Goal: Task Accomplishment & Management: Use online tool/utility

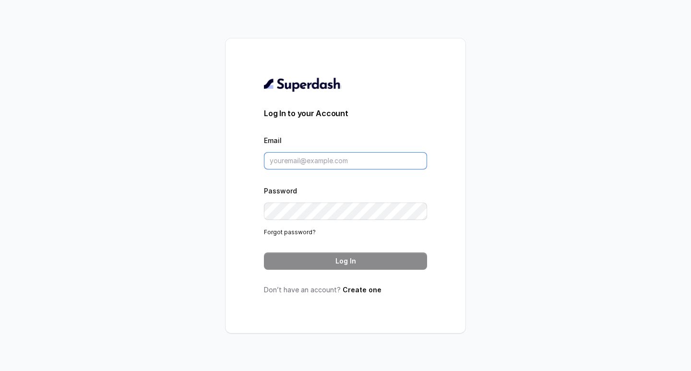
click at [296, 161] on input "Email" at bounding box center [345, 160] width 163 height 17
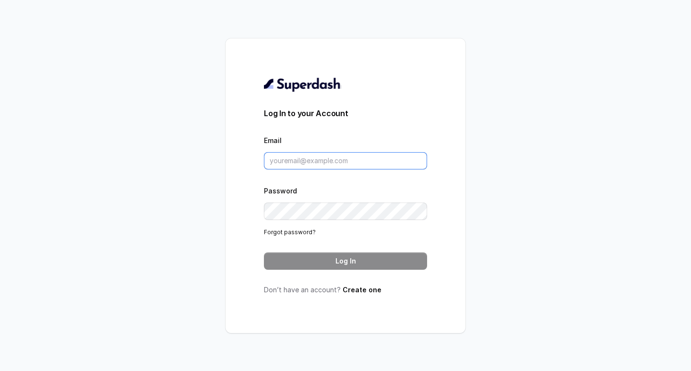
click at [296, 161] on input "Email" at bounding box center [345, 160] width 163 height 17
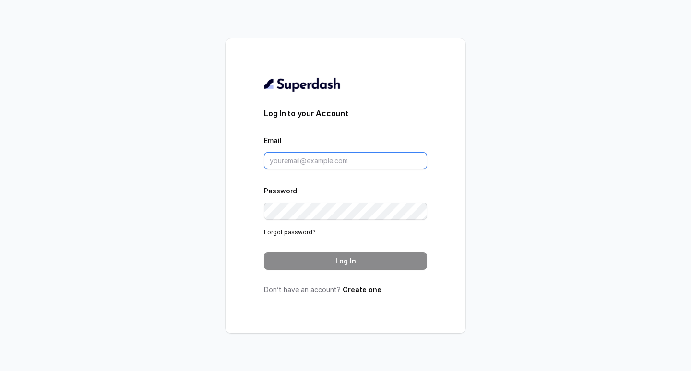
click at [296, 161] on input "Email" at bounding box center [345, 160] width 163 height 17
click at [311, 162] on input "Email" at bounding box center [345, 160] width 163 height 17
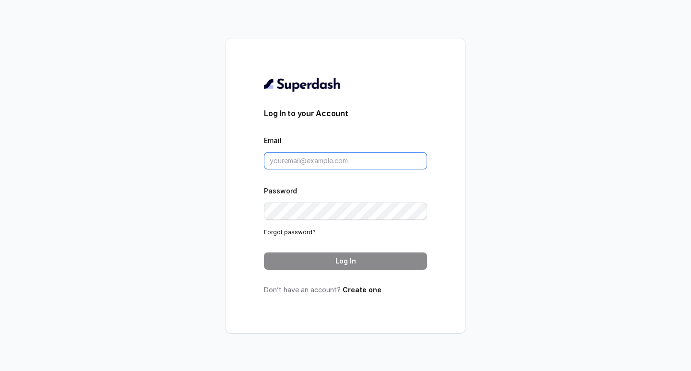
click at [311, 162] on input "Email" at bounding box center [345, 160] width 163 height 17
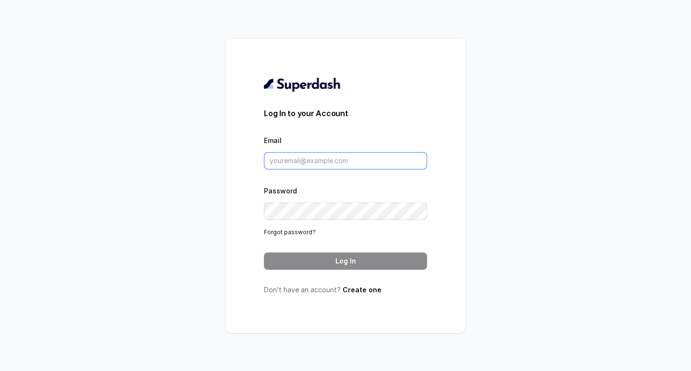
click at [311, 162] on input "Email" at bounding box center [345, 160] width 163 height 17
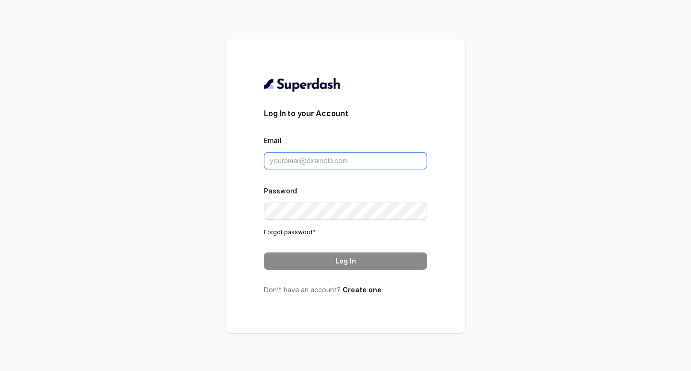
click at [311, 162] on input "Email" at bounding box center [345, 160] width 163 height 17
type input "salman@convictionhr.com"
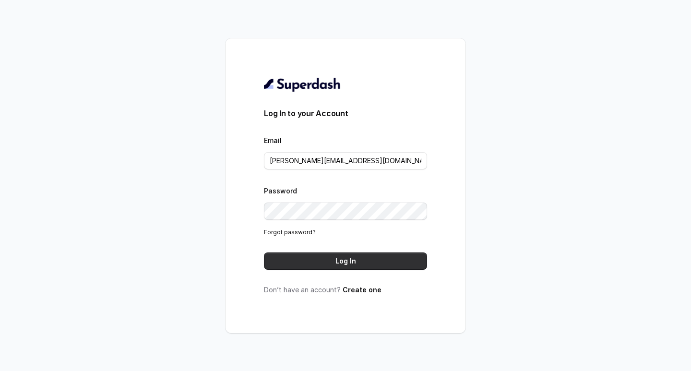
click at [355, 261] on button "Log In" at bounding box center [345, 260] width 163 height 17
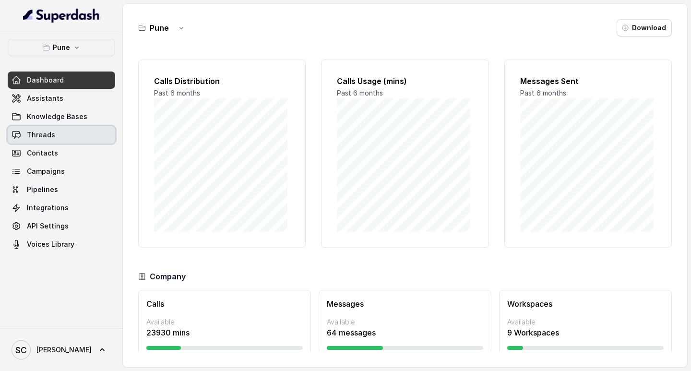
click at [52, 131] on span "Threads" at bounding box center [41, 135] width 28 height 10
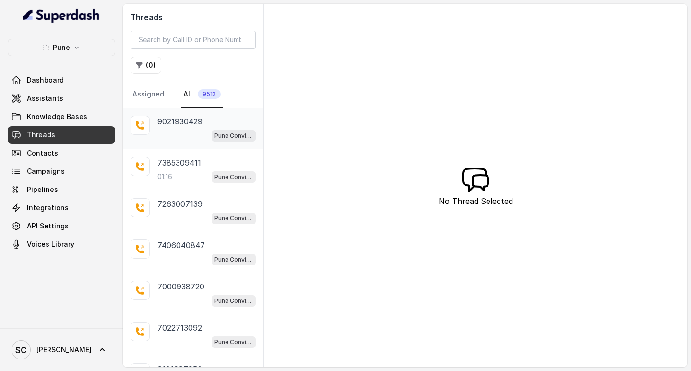
click at [175, 127] on p "9021930429" at bounding box center [179, 122] width 45 height 12
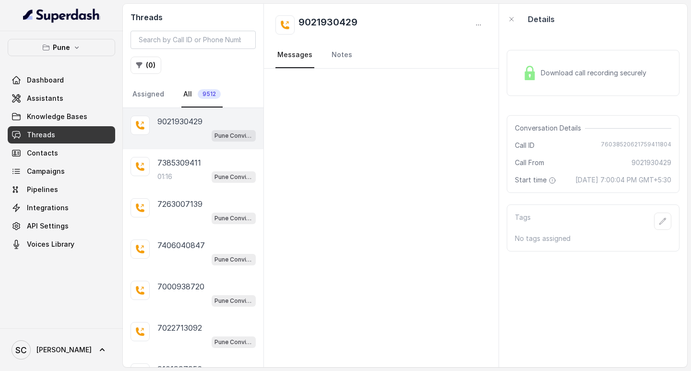
click at [368, 191] on div at bounding box center [381, 218] width 235 height 298
click at [334, 55] on link "Notes" at bounding box center [342, 55] width 24 height 26
click at [295, 56] on link "Messages" at bounding box center [294, 55] width 39 height 26
click at [342, 55] on link "Notes" at bounding box center [342, 55] width 24 height 26
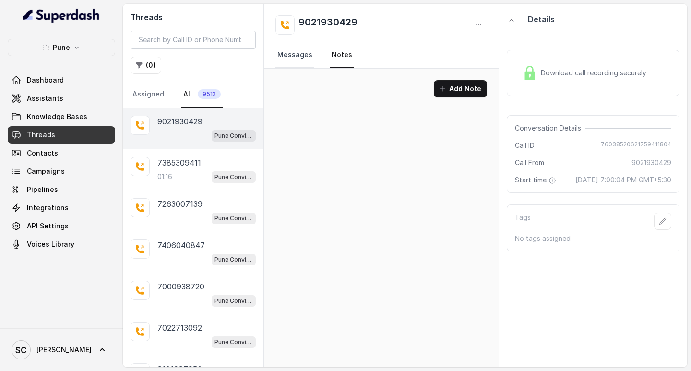
click at [296, 57] on link "Messages" at bounding box center [294, 55] width 39 height 26
click at [330, 54] on link "Notes" at bounding box center [342, 55] width 24 height 26
click at [303, 55] on link "Messages" at bounding box center [294, 55] width 39 height 26
click at [178, 127] on p "9021930429" at bounding box center [179, 122] width 45 height 12
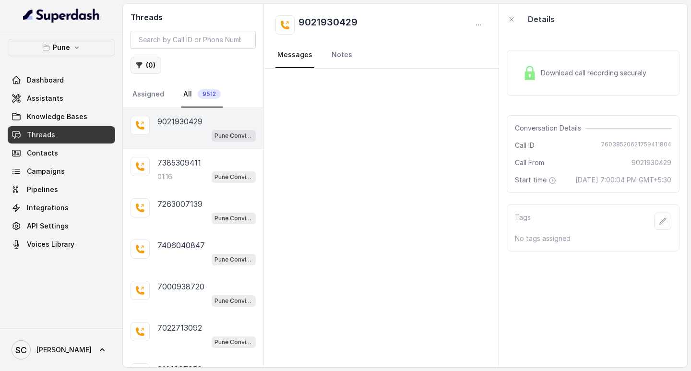
click at [145, 65] on button "( 0 )" at bounding box center [145, 65] width 31 height 17
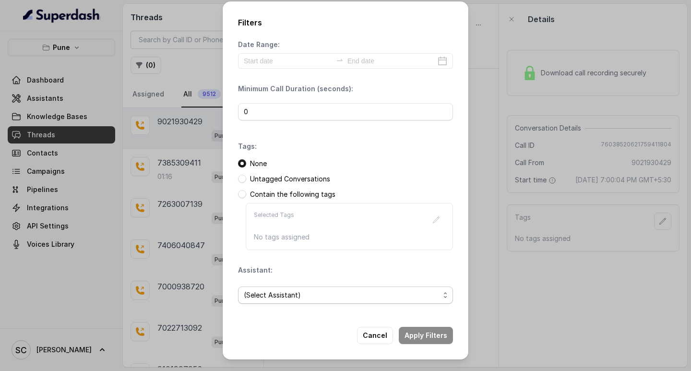
click at [321, 300] on span "(Select Assistant)" at bounding box center [342, 295] width 196 height 12
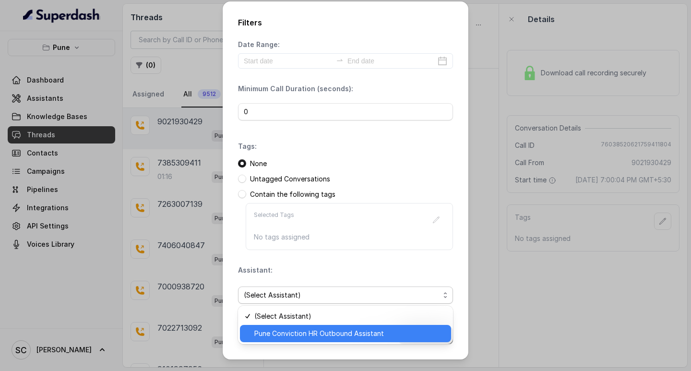
click at [304, 332] on span "Pune Conviction HR Outbound Assistant" at bounding box center [349, 334] width 191 height 12
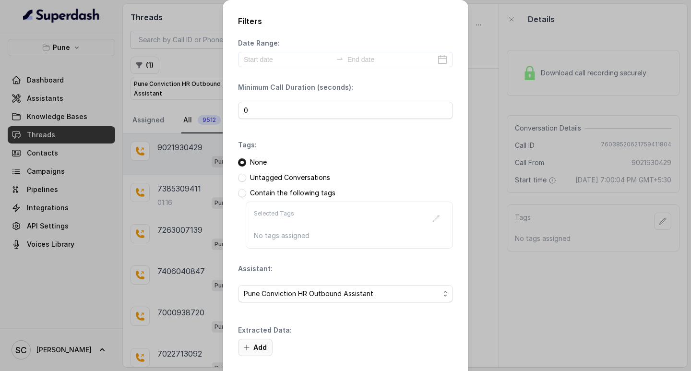
click at [251, 345] on button "Add" at bounding box center [255, 347] width 35 height 17
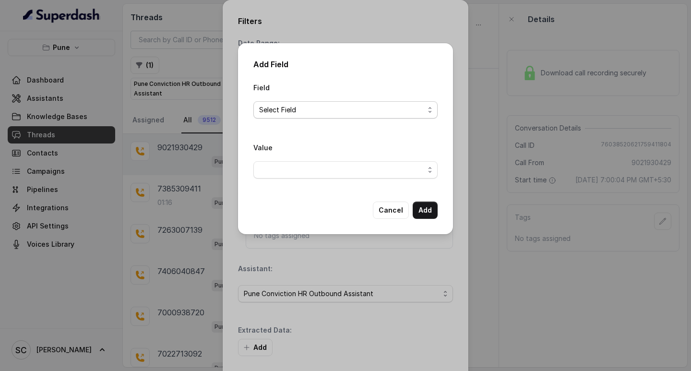
click at [348, 104] on span "Select Field" at bounding box center [341, 110] width 165 height 12
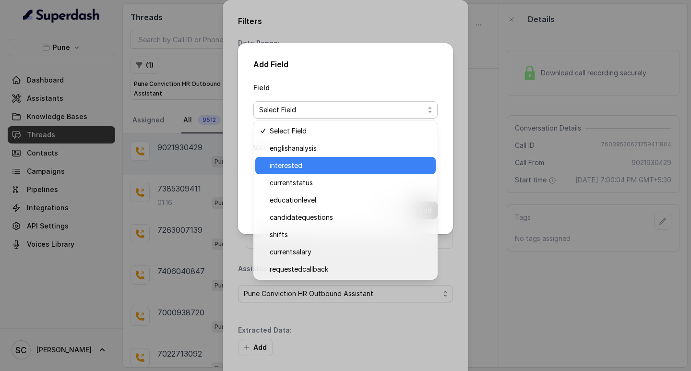
click at [322, 170] on span "interested" at bounding box center [350, 166] width 160 height 12
click at [322, 170] on span "button" at bounding box center [345, 169] width 184 height 17
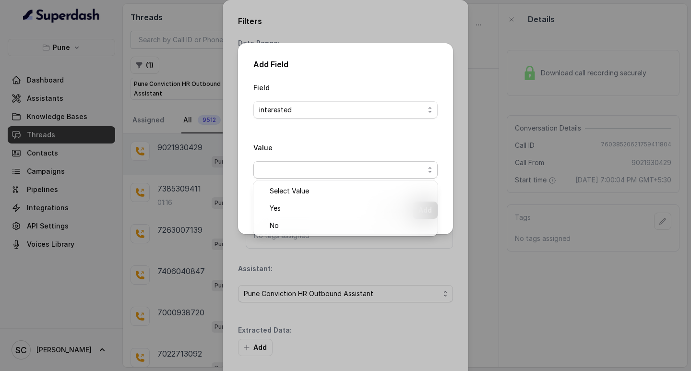
click at [320, 170] on span "button" at bounding box center [345, 169] width 184 height 17
click at [312, 169] on span "button" at bounding box center [345, 169] width 184 height 17
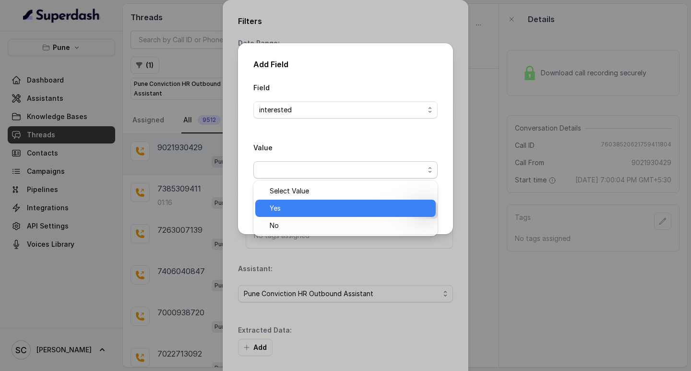
click at [302, 210] on span "Yes" at bounding box center [350, 208] width 160 height 12
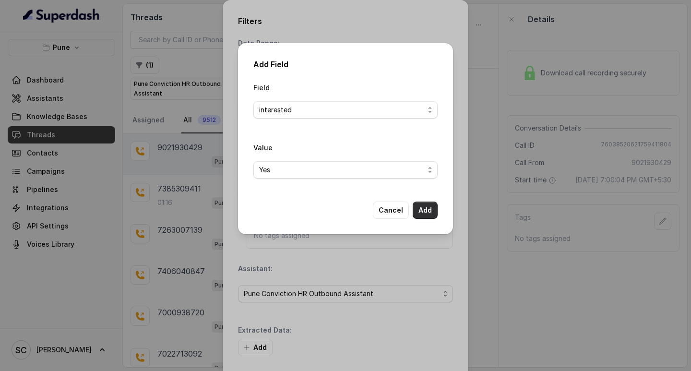
click at [426, 214] on button "Add" at bounding box center [425, 209] width 25 height 17
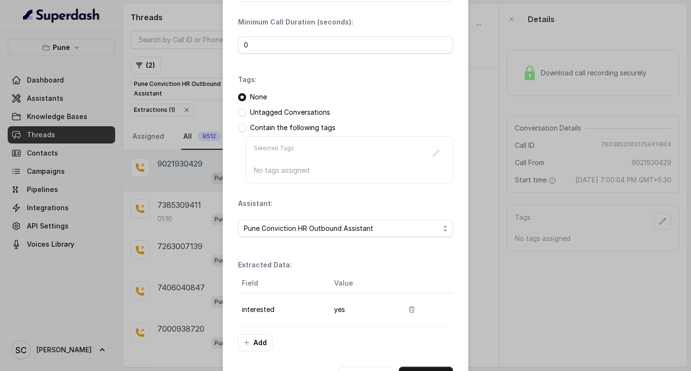
scroll to position [101, 0]
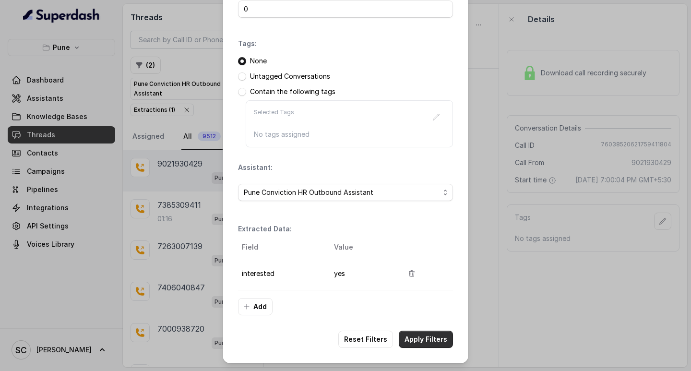
click at [414, 336] on button "Apply Filters" at bounding box center [426, 339] width 54 height 17
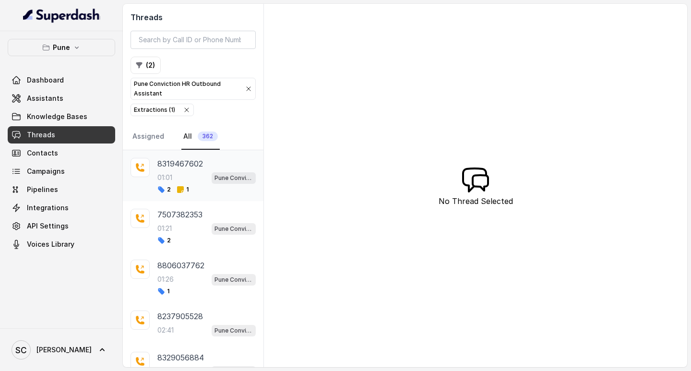
click at [171, 173] on p "01:01" at bounding box center [164, 178] width 15 height 10
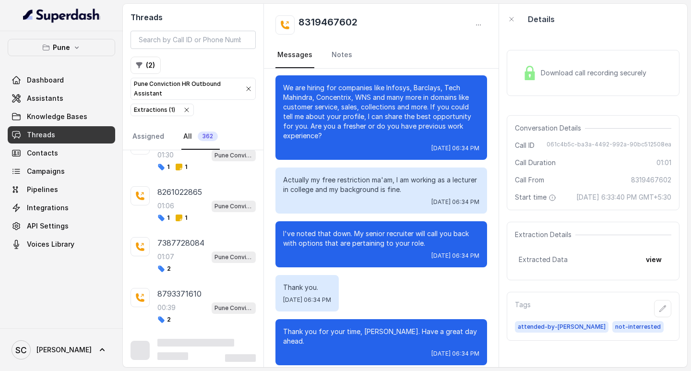
scroll to position [714, 0]
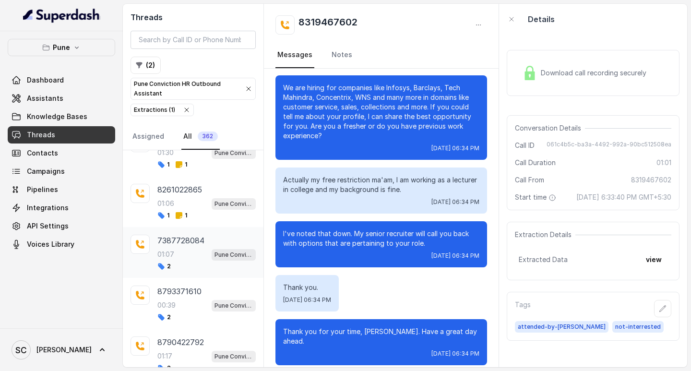
drag, startPoint x: 183, startPoint y: 260, endPoint x: 184, endPoint y: 245, distance: 15.4
click at [183, 261] on div "7387728084 01:07 Pune Conviction HR Outbound Assistant 2" at bounding box center [206, 253] width 98 height 36
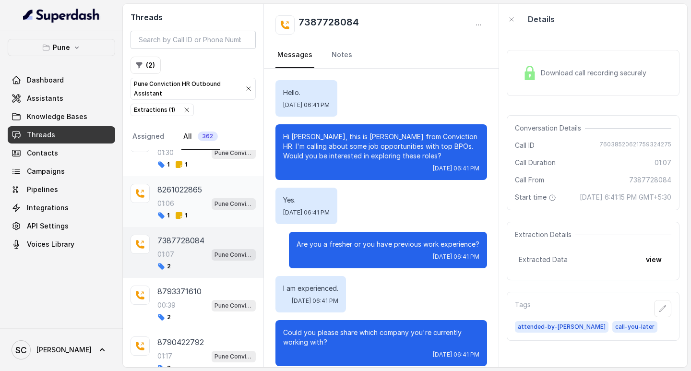
scroll to position [550, 0]
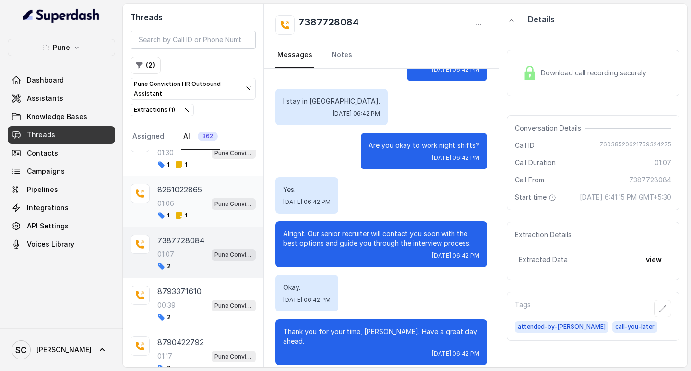
click at [197, 201] on div "01:06 Pune Conviction HR Outbound Assistant" at bounding box center [206, 203] width 98 height 12
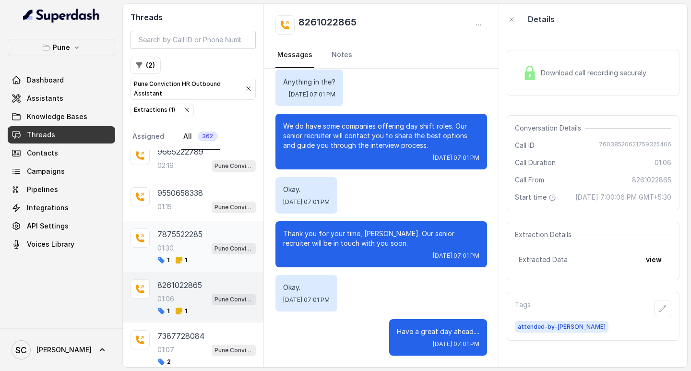
scroll to position [618, 0]
click at [178, 253] on div "01:30 Pune Conviction HR Outbound Assistant" at bounding box center [206, 248] width 98 height 12
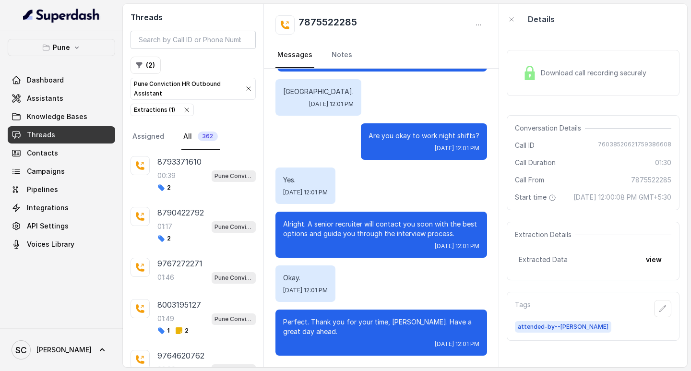
scroll to position [906, 0]
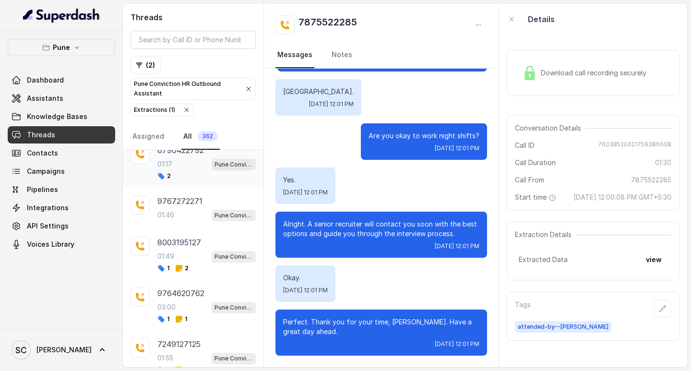
click at [175, 171] on div "8790422792 01:17 Pune Conviction HR Outbound Assistant 2" at bounding box center [206, 162] width 98 height 36
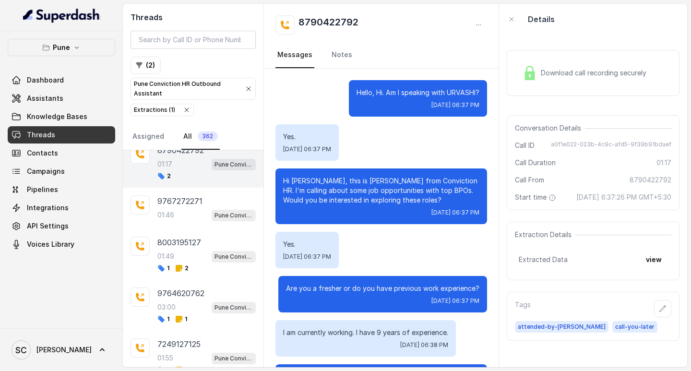
scroll to position [554, 0]
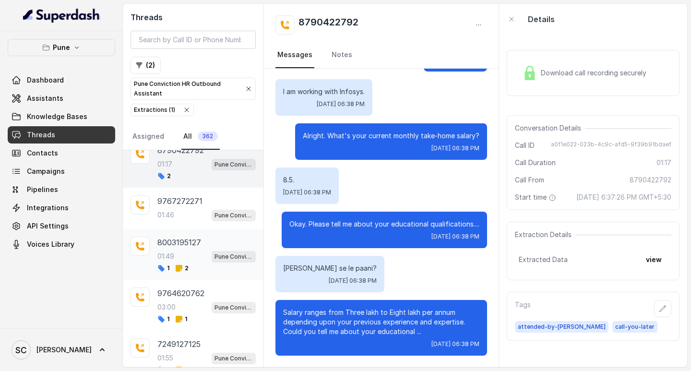
click at [189, 268] on div "1 2" at bounding box center [206, 268] width 98 height 8
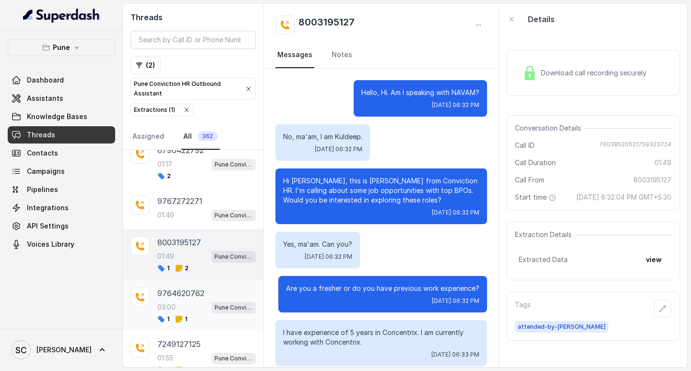
scroll to position [847, 0]
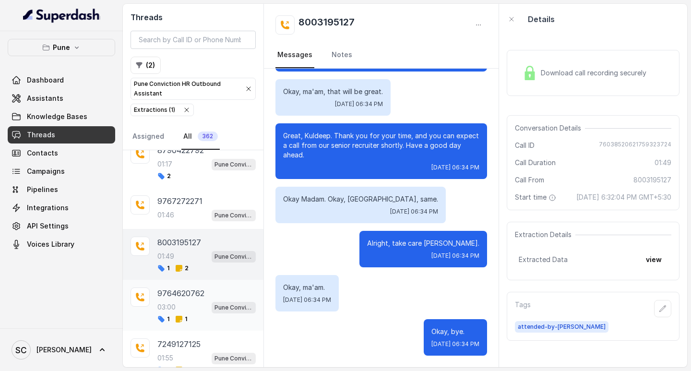
click at [186, 311] on div "03:00 Pune Conviction HR Outbound Assistant" at bounding box center [206, 307] width 98 height 12
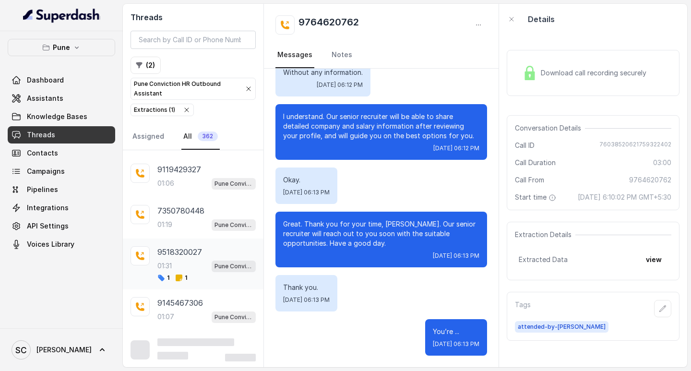
scroll to position [2000, 0]
click at [178, 266] on div "01:31 Pune Conviction HR Outbound Assistant" at bounding box center [206, 264] width 98 height 12
